Goal: Information Seeking & Learning: Learn about a topic

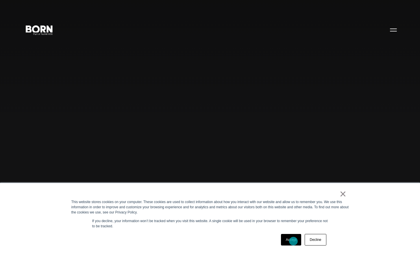
click at [293, 241] on link "Accept" at bounding box center [291, 240] width 21 height 12
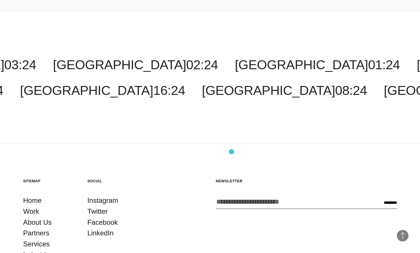
scroll to position [1777, 0]
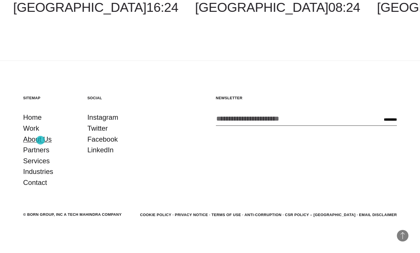
click at [40, 140] on link "About Us" at bounding box center [37, 139] width 29 height 11
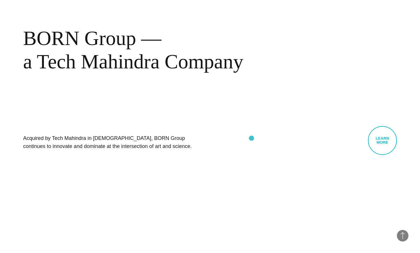
scroll to position [332, 0]
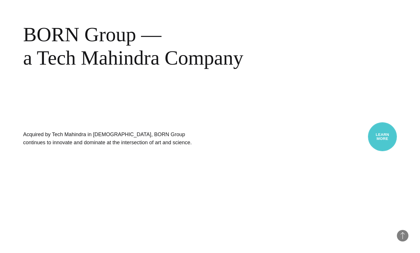
click at [379, 138] on link "Learn More" at bounding box center [382, 136] width 29 height 29
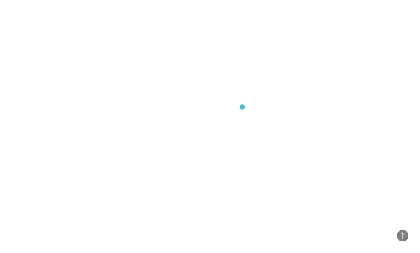
scroll to position [550, 0]
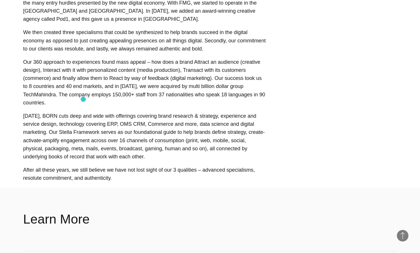
scroll to position [371, 0]
